Goal: Transaction & Acquisition: Subscribe to service/newsletter

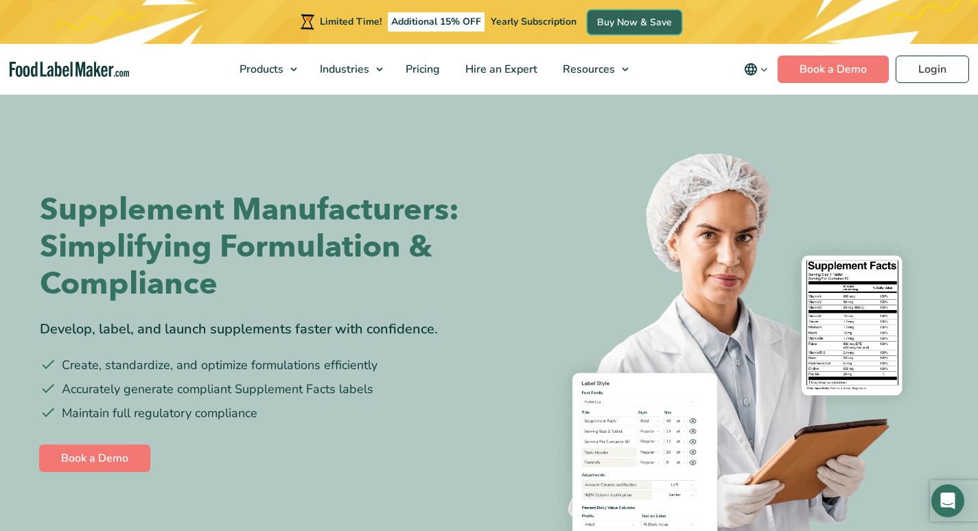
click at [628, 27] on link "Buy Now & Save" at bounding box center [635, 22] width 94 height 24
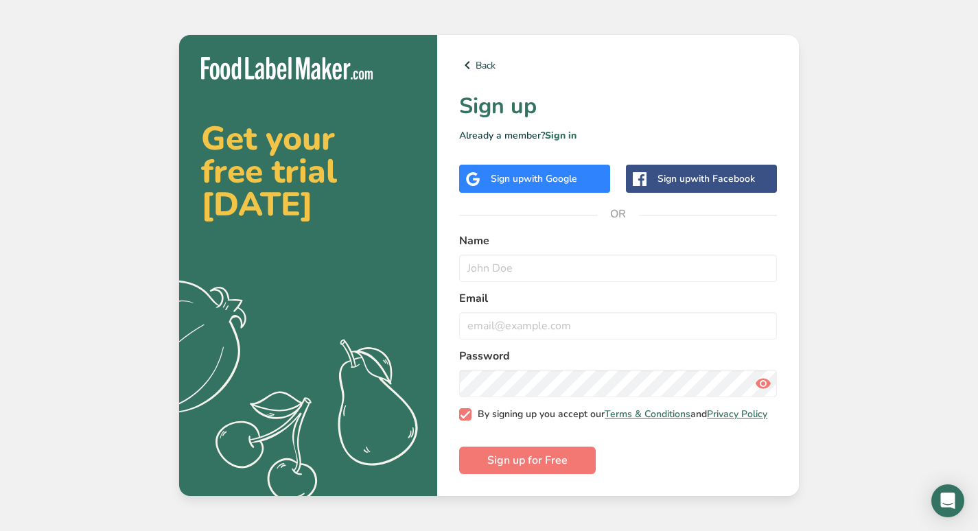
click at [697, 421] on span "By signing up you accept our Terms & Conditions and Privacy Policy" at bounding box center [620, 414] width 297 height 12
click at [468, 419] on input "By signing up you accept our Terms & Conditions and Privacy Policy" at bounding box center [463, 415] width 9 height 9
checkbox input "false"
